Goal: Transaction & Acquisition: Obtain resource

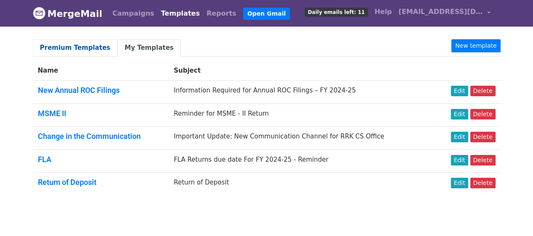
click at [83, 48] on link "Premium Templates" at bounding box center [75, 47] width 85 height 17
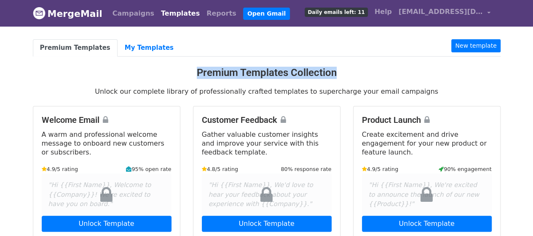
drag, startPoint x: 198, startPoint y: 70, endPoint x: 345, endPoint y: 75, distance: 147.7
click at [345, 75] on h3 "Premium Templates Collection" at bounding box center [267, 73] width 468 height 12
click at [358, 76] on h3 "Premium Templates Collection" at bounding box center [267, 73] width 468 height 12
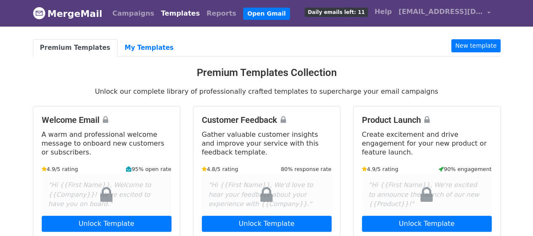
drag, startPoint x: 424, startPoint y: 91, endPoint x: 437, endPoint y: 94, distance: 13.1
click at [436, 94] on p "Unlock our complete library of professionally crafted templates to supercharge …" at bounding box center [267, 91] width 468 height 9
click at [437, 97] on div "Premium Templates My Templates New template Premium Templates Collection Unlock…" at bounding box center [267, 233] width 481 height 389
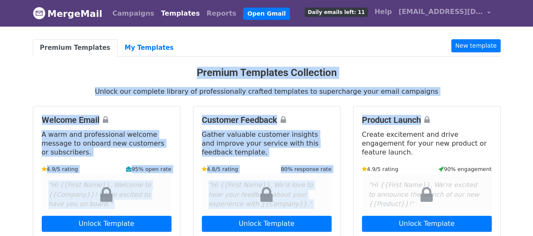
drag, startPoint x: 435, startPoint y: 97, endPoint x: 153, endPoint y: 72, distance: 283.1
click at [153, 72] on div "Premium Templates My Templates New template Premium Templates Collection Unlock…" at bounding box center [267, 233] width 481 height 389
click at [153, 72] on h3 "Premium Templates Collection" at bounding box center [267, 73] width 468 height 12
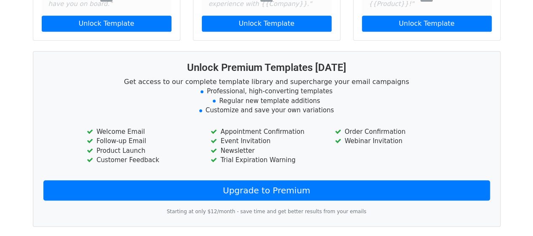
scroll to position [211, 0]
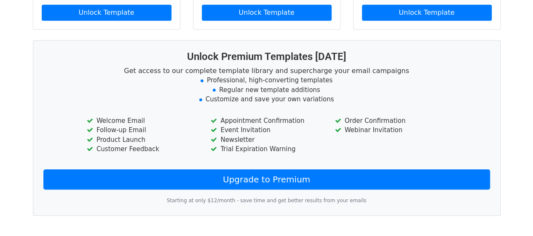
drag, startPoint x: 188, startPoint y: 54, endPoint x: 405, endPoint y: 131, distance: 230.0
click at [405, 131] on div "Unlock Premium Templates [DATE] Get access to our complete template library and…" at bounding box center [267, 127] width 468 height 175
click at [349, 141] on div "Order Confirmation Webinar Invitation" at bounding box center [391, 136] width 124 height 40
drag, startPoint x: 240, startPoint y: 144, endPoint x: 87, endPoint y: 117, distance: 155.4
click at [87, 117] on div "Welcome Email Follow-up Email Product Launch Customer Feedback Appointment Conf…" at bounding box center [267, 136] width 372 height 40
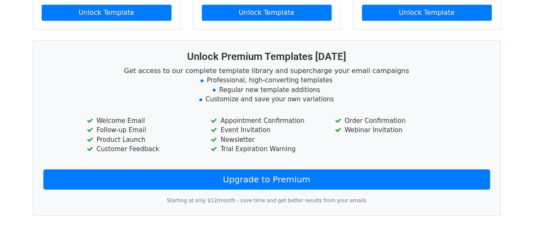
click at [344, 133] on div "Order Confirmation Webinar Invitation" at bounding box center [391, 136] width 124 height 40
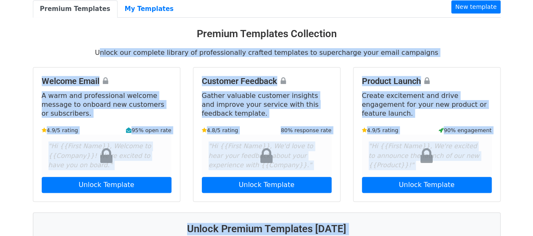
scroll to position [0, 0]
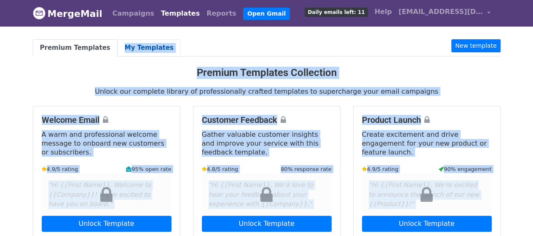
drag, startPoint x: 132, startPoint y: 126, endPoint x: 107, endPoint y: 55, distance: 75.3
click at [107, 55] on div "Premium Templates My Templates New template Premium Templates Collection Unlock…" at bounding box center [267, 233] width 481 height 389
click at [204, 39] on ul "Premium Templates My Templates New template" at bounding box center [267, 47] width 468 height 17
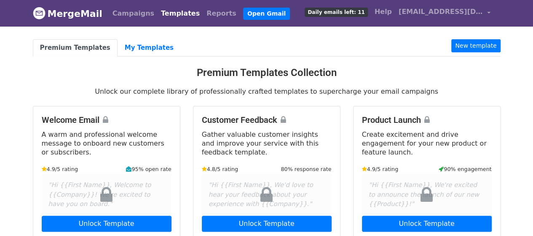
drag, startPoint x: 199, startPoint y: 77, endPoint x: 423, endPoint y: 96, distance: 225.0
click at [423, 96] on div "Premium Templates My Templates New template Premium Templates Collection Unlock…" at bounding box center [267, 233] width 481 height 389
click at [427, 108] on div "Product Launch Create excitement and drive engagement for your new product or f…" at bounding box center [427, 173] width 147 height 134
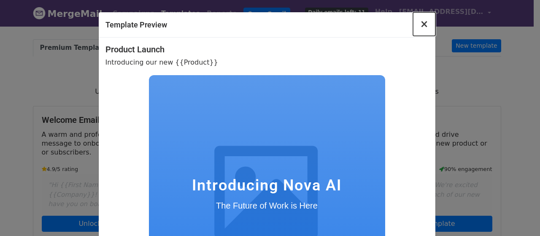
click at [419, 24] on span "×" at bounding box center [423, 24] width 8 height 12
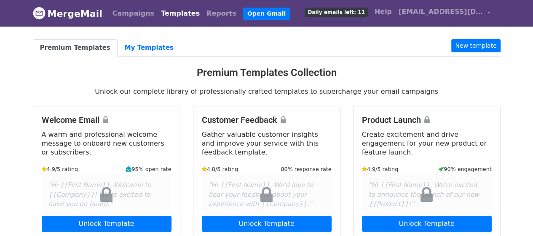
drag, startPoint x: 198, startPoint y: 69, endPoint x: 427, endPoint y: 90, distance: 229.4
click at [427, 90] on div "Premium Templates My Templates New template Premium Templates Collection Unlock…" at bounding box center [267, 233] width 481 height 389
click at [449, 91] on p "Unlock our complete library of professionally crafted templates to supercharge …" at bounding box center [267, 91] width 468 height 9
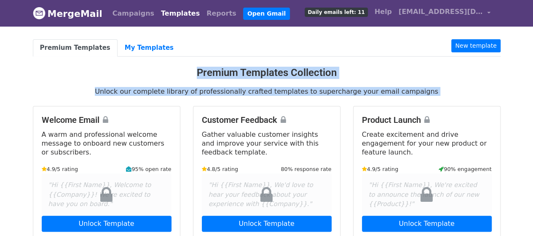
drag, startPoint x: 449, startPoint y: 91, endPoint x: 172, endPoint y: 73, distance: 277.1
click at [212, 69] on div "Premium Templates My Templates New template Premium Templates Collection Unlock…" at bounding box center [267, 233] width 481 height 389
click at [171, 73] on h3 "Premium Templates Collection" at bounding box center [267, 73] width 468 height 12
drag, startPoint x: 186, startPoint y: 71, endPoint x: 446, endPoint y: 87, distance: 260.6
click at [446, 87] on div "Premium Templates My Templates New template Premium Templates Collection Unlock…" at bounding box center [267, 233] width 481 height 389
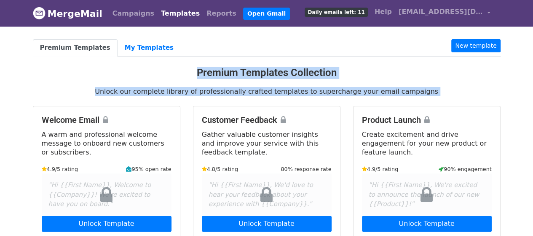
click at [446, 92] on p "Unlock our complete library of professionally crafted templates to supercharge …" at bounding box center [267, 91] width 468 height 9
drag, startPoint x: 433, startPoint y: 94, endPoint x: 173, endPoint y: 67, distance: 261.1
click at [173, 67] on div "Premium Templates My Templates New template Premium Templates Collection Unlock…" at bounding box center [267, 233] width 481 height 389
click at [173, 67] on h3 "Premium Templates Collection" at bounding box center [267, 73] width 468 height 12
